Goal: Check status

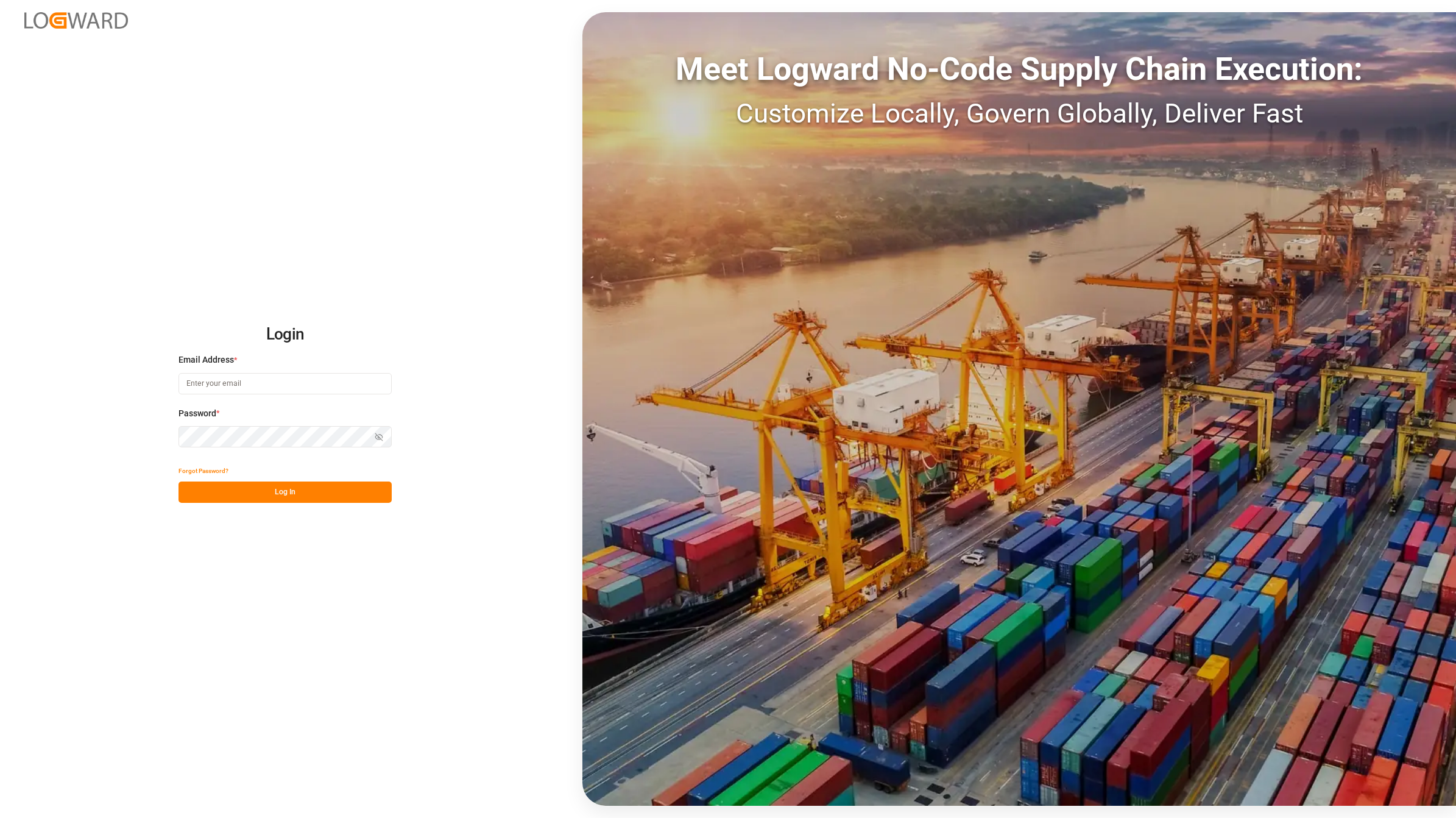
type input "[EMAIL_ADDRESS][DOMAIN_NAME]"
click at [256, 497] on button "Log In" at bounding box center [285, 492] width 213 height 21
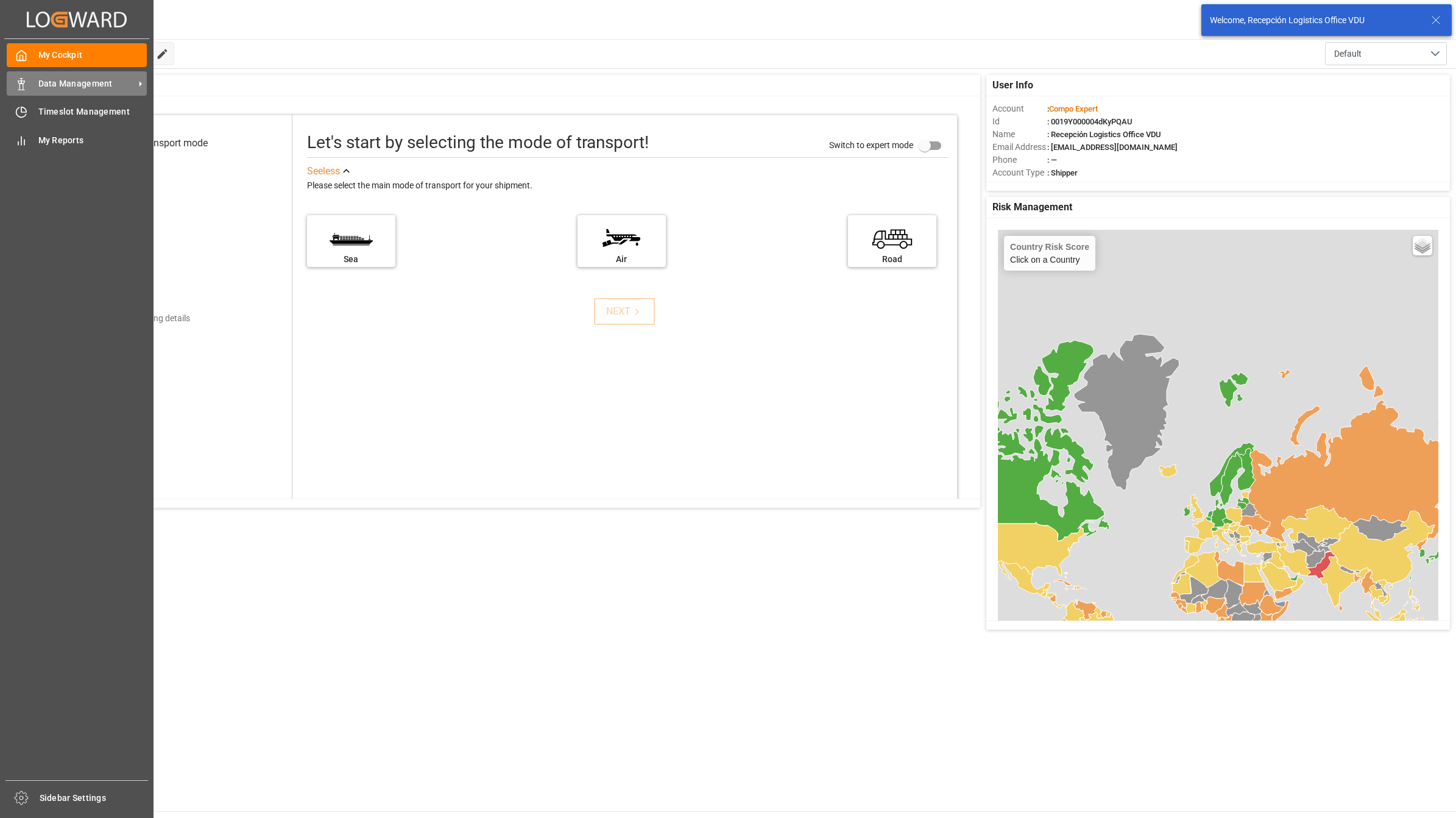
click at [43, 79] on span "Data Management" at bounding box center [87, 84] width 96 height 13
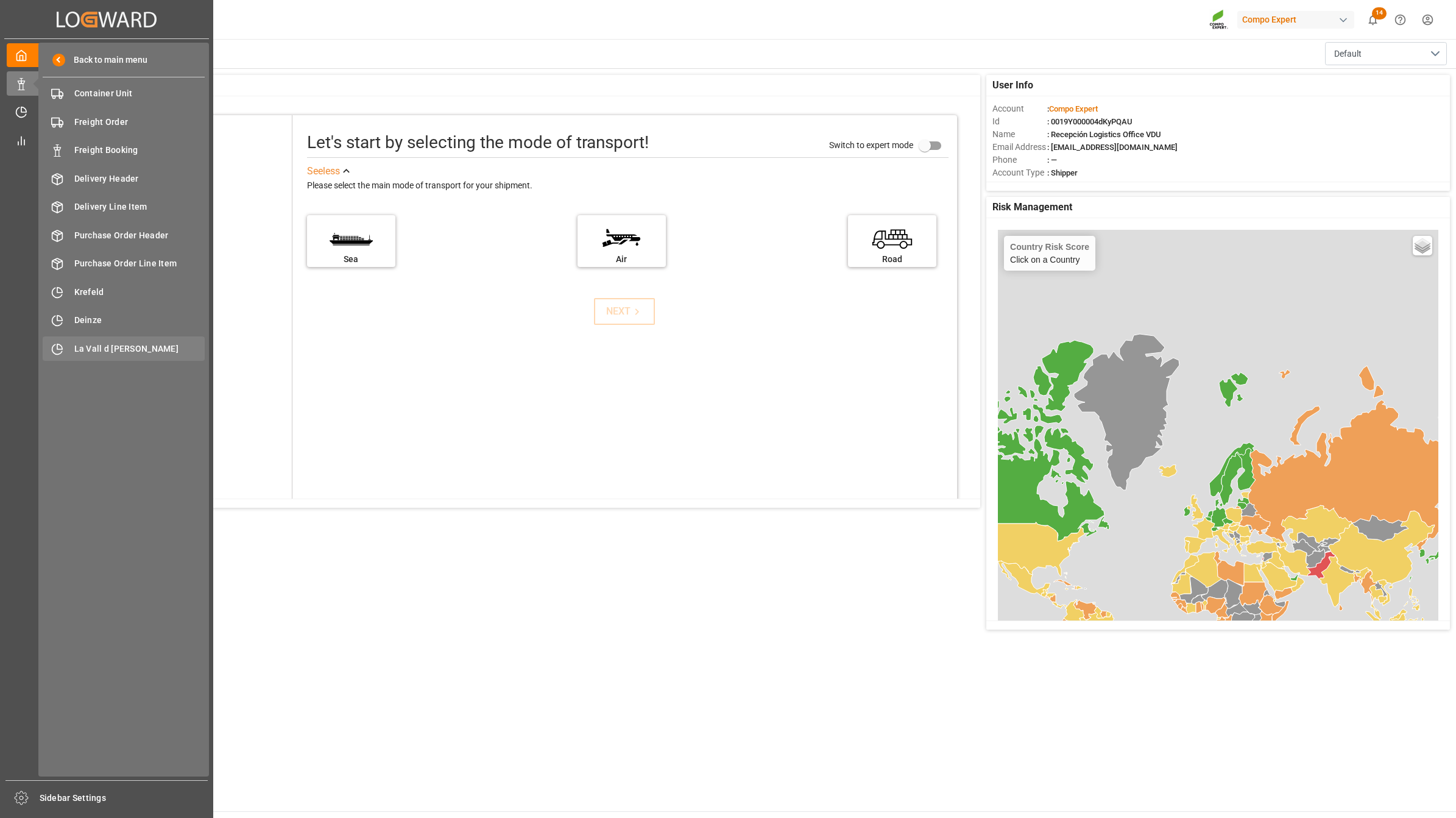
click at [81, 342] on span "La Vall d [PERSON_NAME]" at bounding box center [140, 349] width 131 height 13
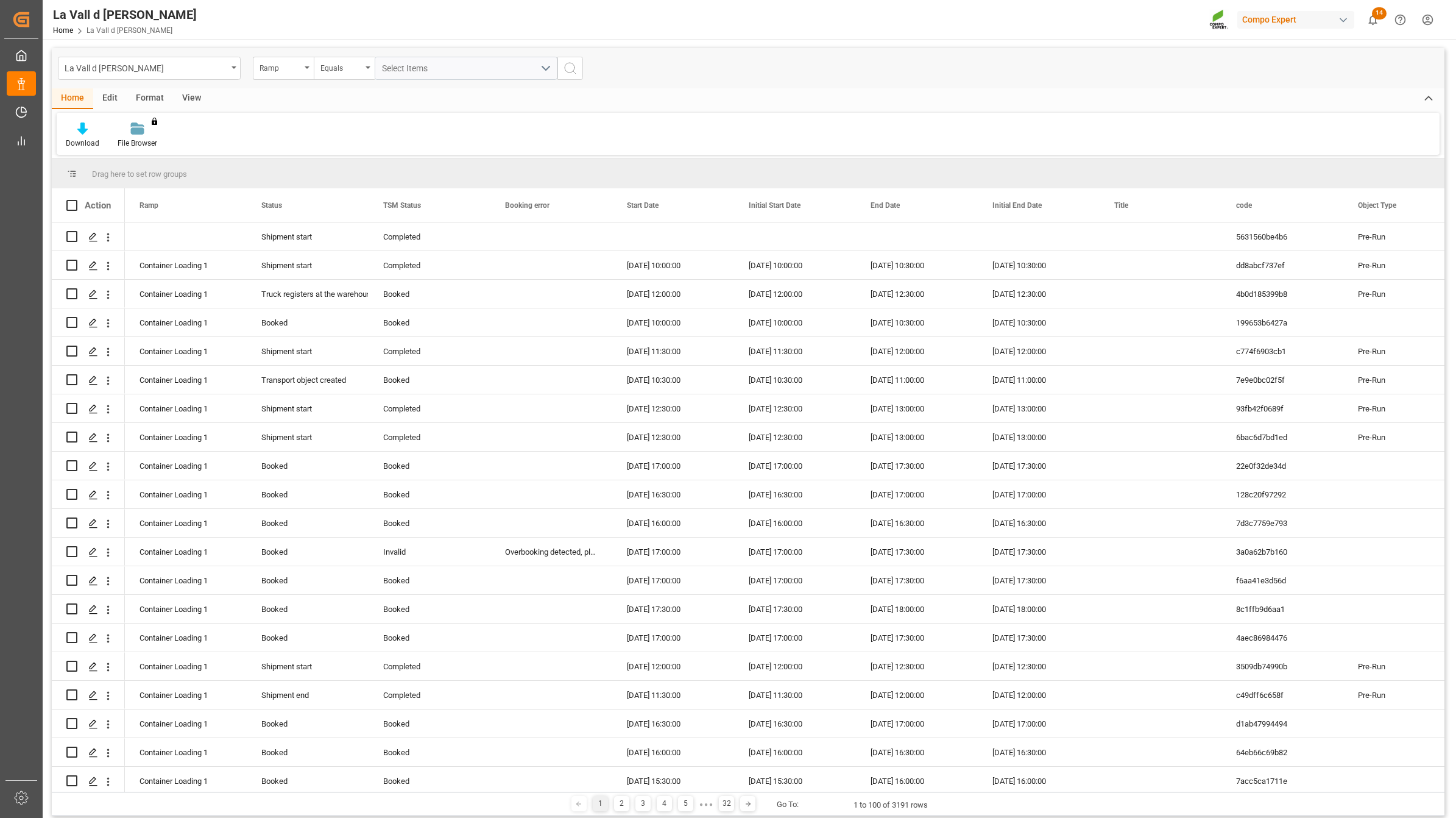
click at [193, 99] on div "View" at bounding box center [192, 99] width 37 height 21
click at [136, 132] on icon at bounding box center [139, 129] width 12 height 12
click at [170, 172] on div "VDU Overview Carretileros" at bounding box center [171, 172] width 107 height 13
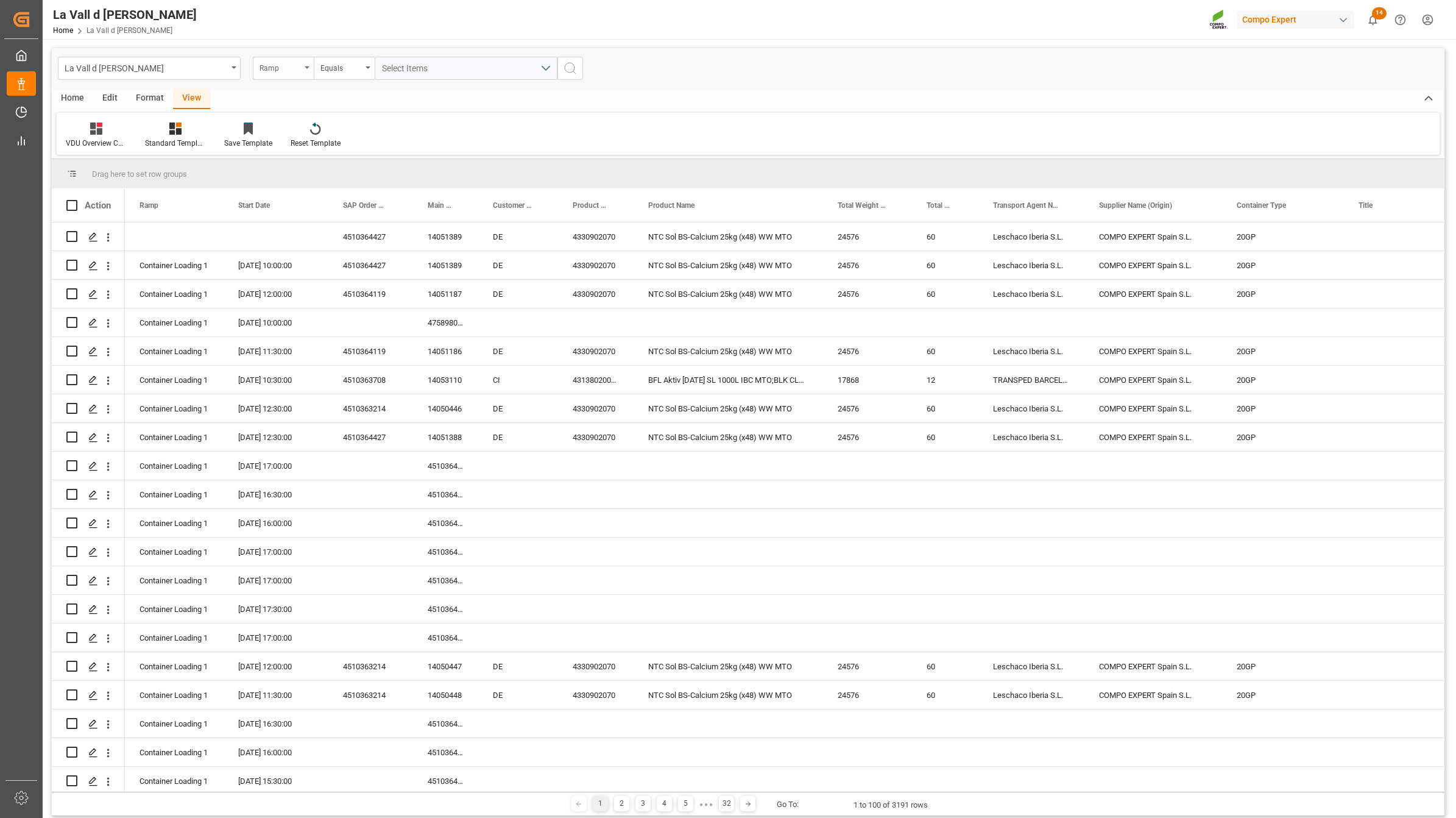
click at [275, 68] on div "Ramp" at bounding box center [280, 67] width 41 height 14
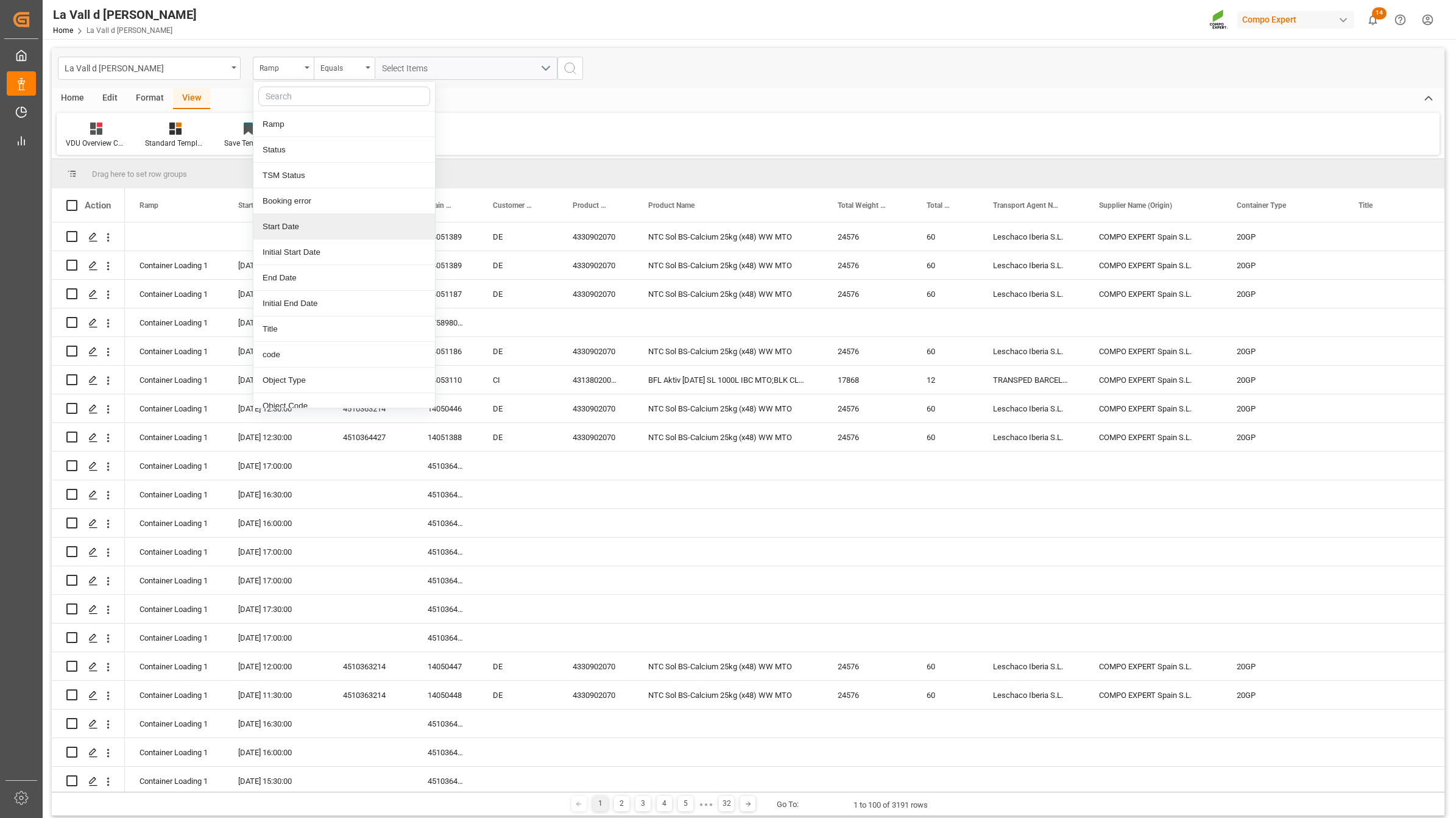
click at [286, 219] on div "Start Date" at bounding box center [344, 226] width 182 height 26
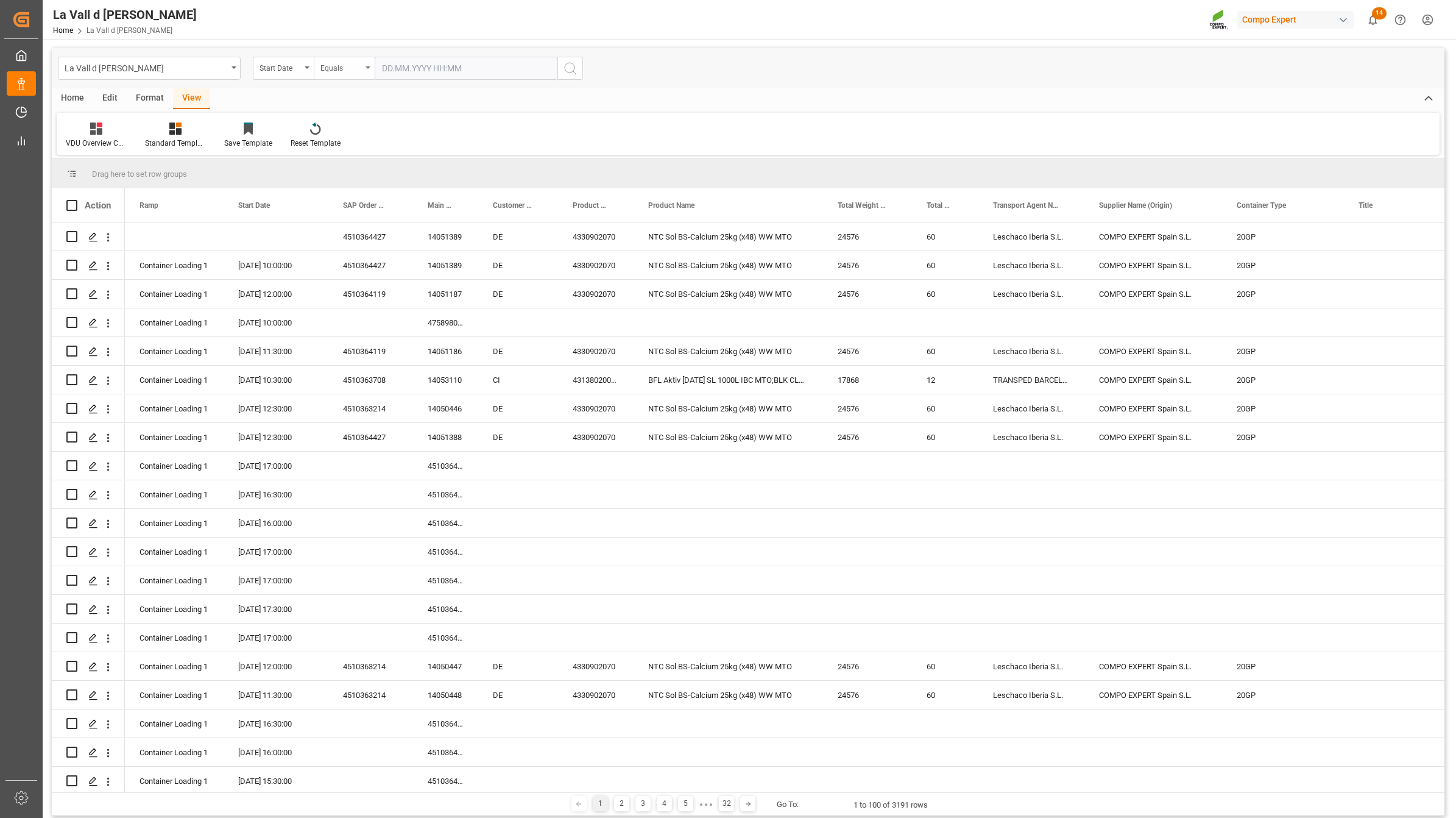
click at [345, 75] on div "Equals" at bounding box center [344, 68] width 61 height 23
click at [332, 228] on div "In range" at bounding box center [405, 226] width 182 height 26
click at [411, 72] on input "text" at bounding box center [420, 68] width 92 height 23
drag, startPoint x: 511, startPoint y: 236, endPoint x: 516, endPoint y: 226, distance: 11.2
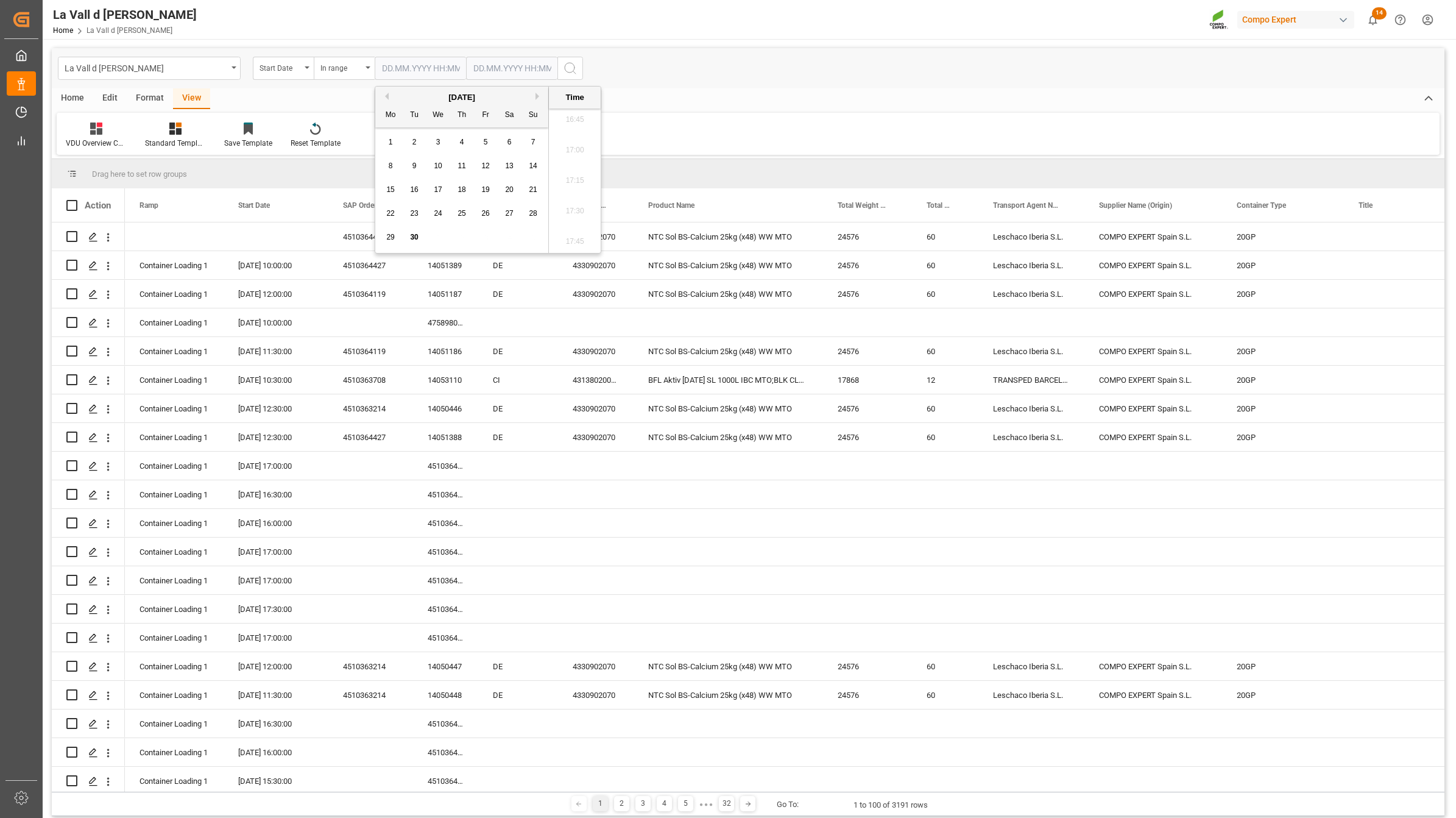
click at [512, 236] on div "29 30 1 2 3 4 5" at bounding box center [462, 237] width 167 height 24
click at [532, 95] on div "[DATE]" at bounding box center [462, 98] width 173 height 12
click at [536, 93] on button "Next Month" at bounding box center [539, 96] width 7 height 7
click at [433, 142] on div "1" at bounding box center [438, 143] width 15 height 15
type input "[DATE] 00:00"
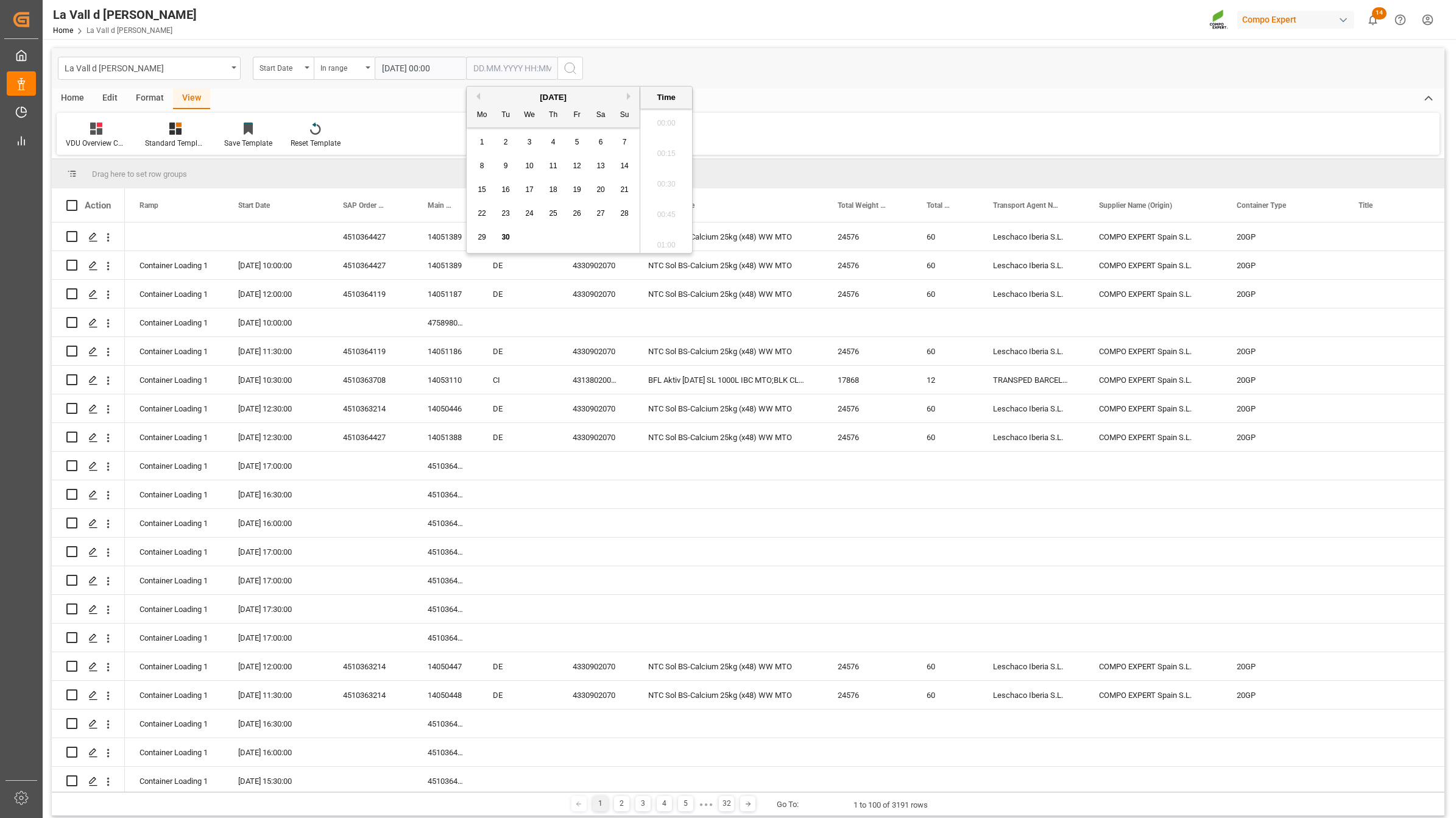
click at [494, 68] on input "text" at bounding box center [512, 68] width 92 height 23
click at [617, 235] on div "29 30 1 2 3 4 5" at bounding box center [553, 237] width 167 height 24
click at [625, 95] on div "[DATE]" at bounding box center [553, 98] width 173 height 12
click at [628, 95] on button "Next Month" at bounding box center [630, 96] width 7 height 7
click at [526, 141] on div "1" at bounding box center [530, 143] width 15 height 15
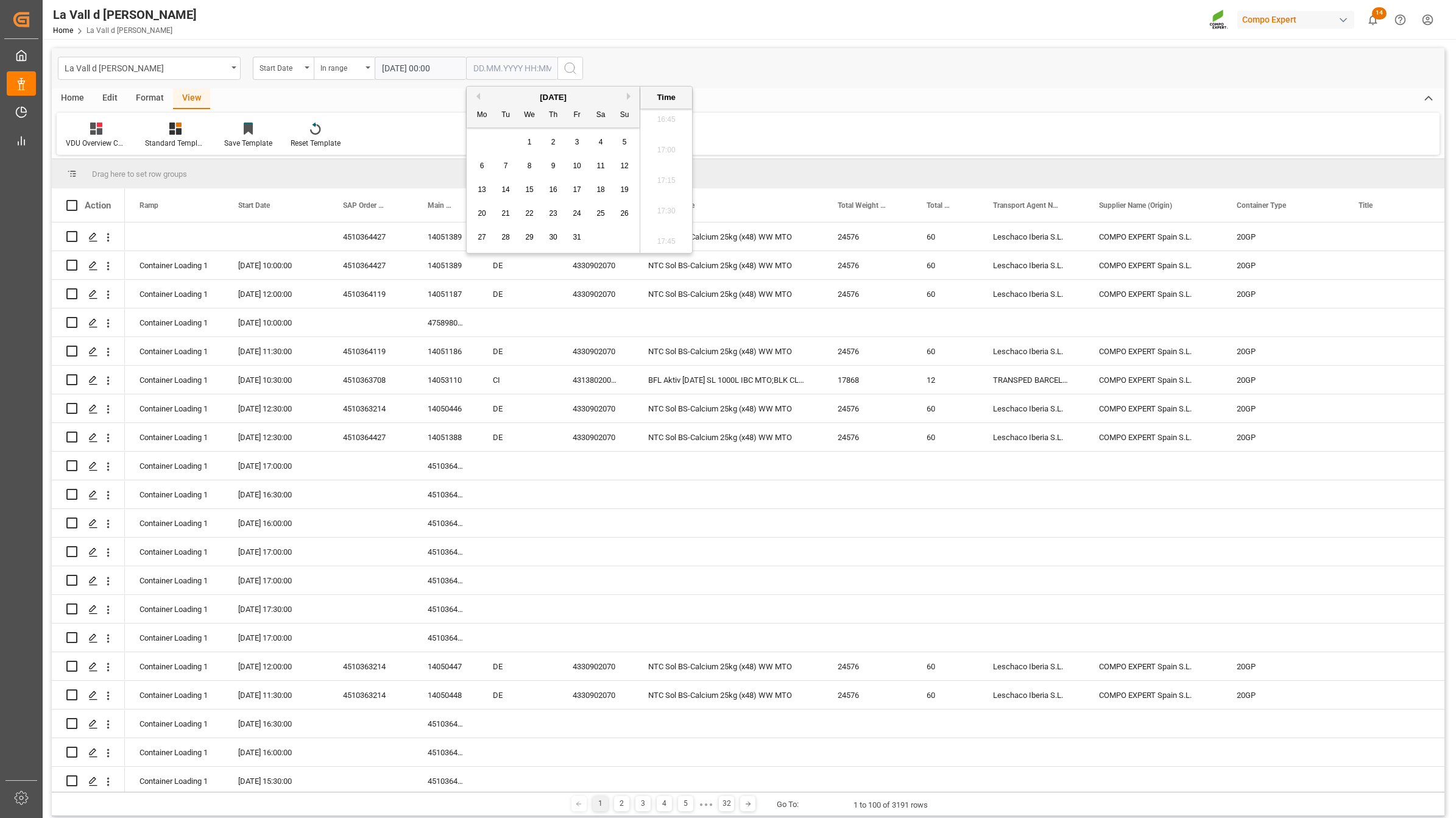
type input "[DATE] 00:00"
click at [574, 68] on icon "search button" at bounding box center [571, 68] width 15 height 15
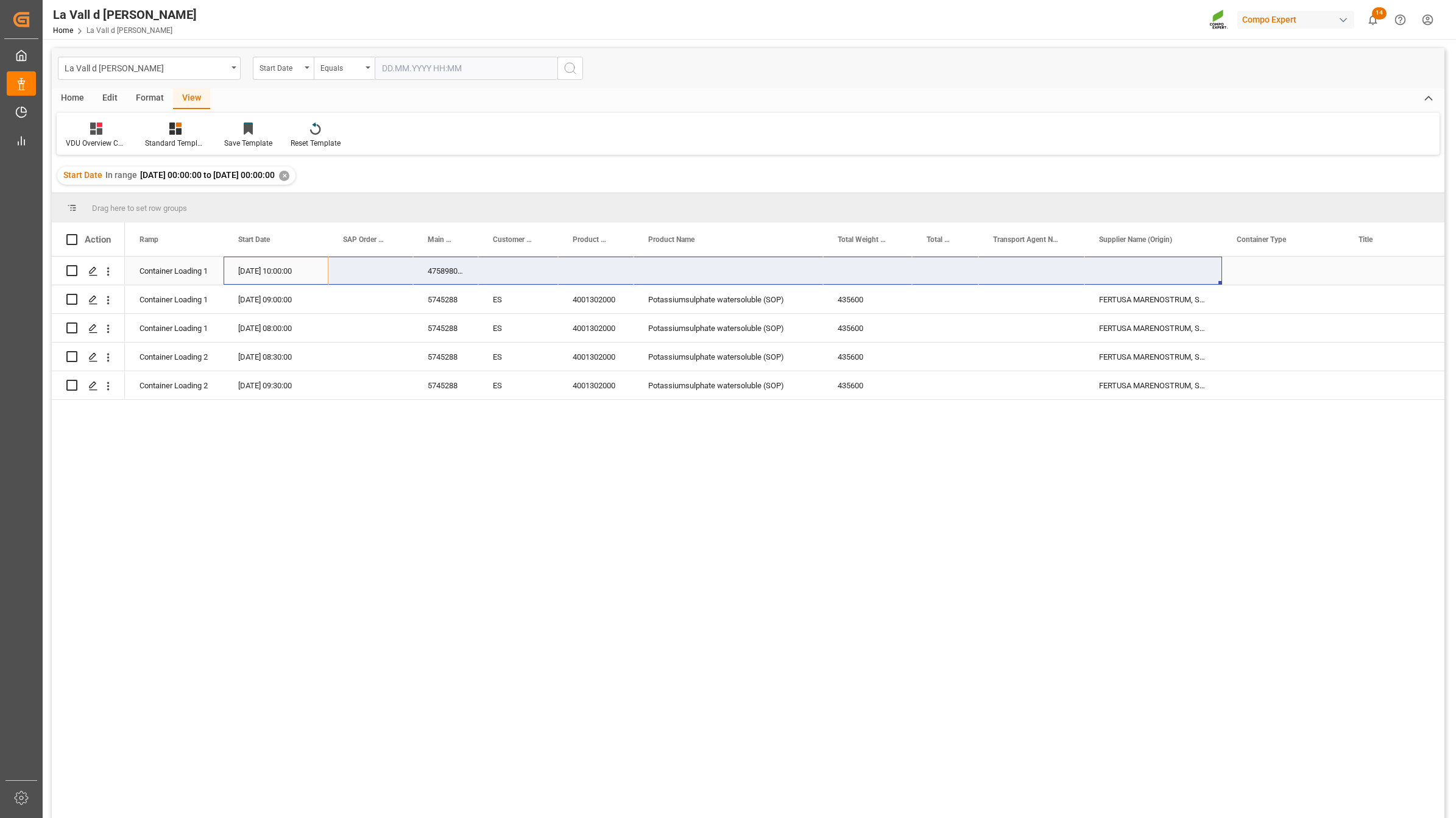
drag, startPoint x: 239, startPoint y: 267, endPoint x: 1098, endPoint y: 266, distance: 859.0
